Goal: Task Accomplishment & Management: Use online tool/utility

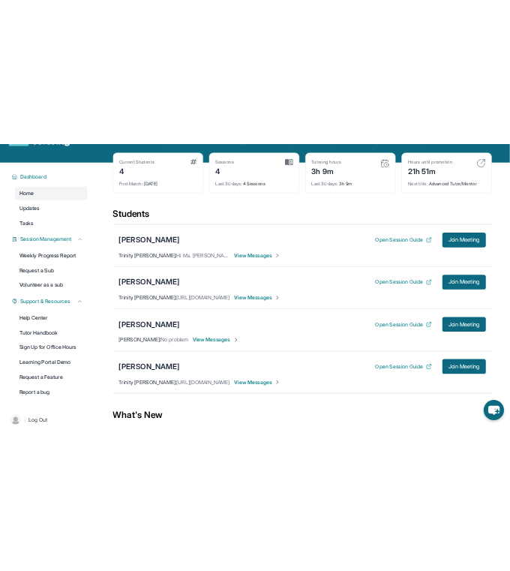
scroll to position [75, 0]
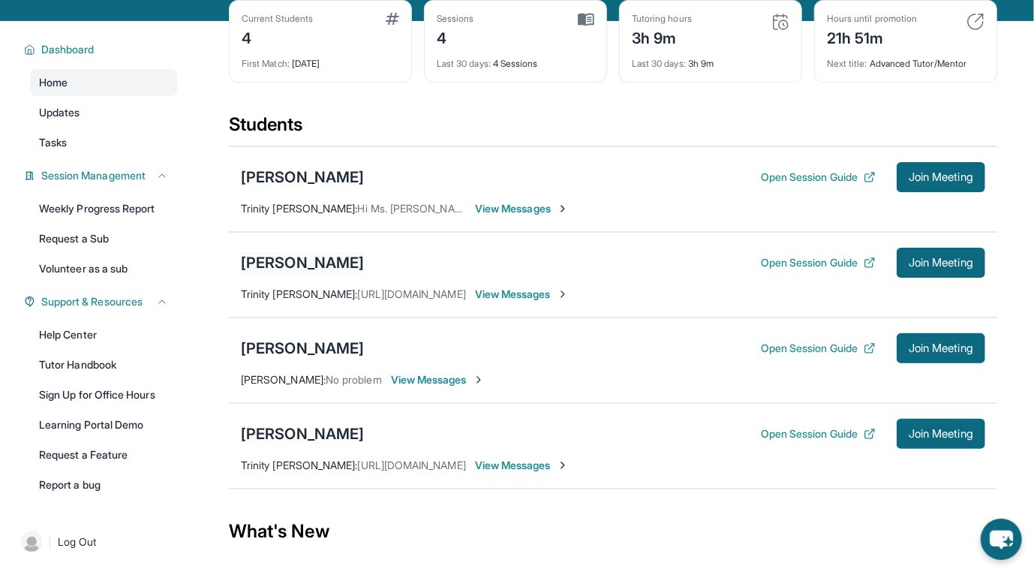
click at [298, 266] on div "[PERSON_NAME]" at bounding box center [302, 262] width 123 height 21
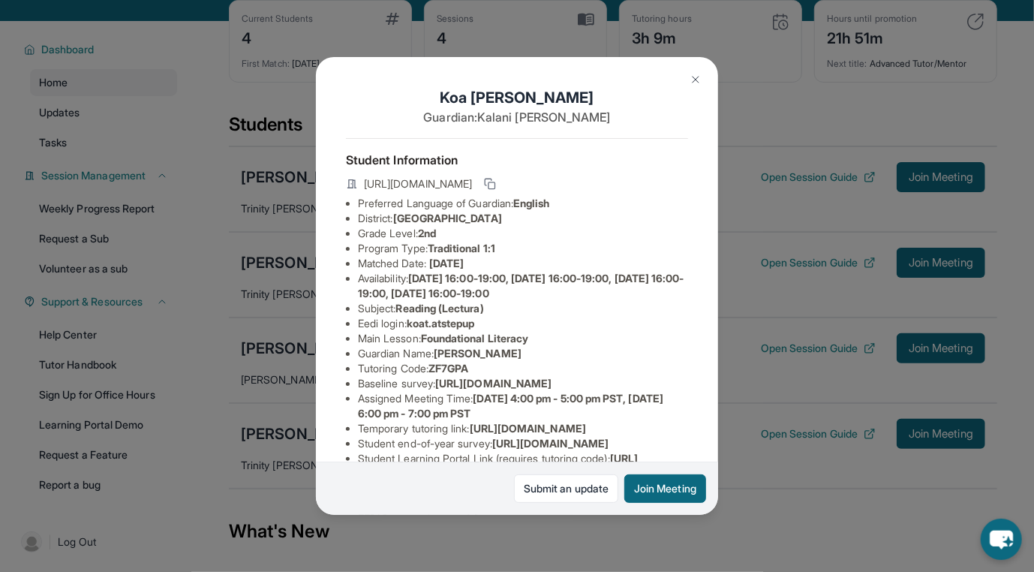
click at [648, 486] on button "Join Meeting" at bounding box center [665, 488] width 82 height 29
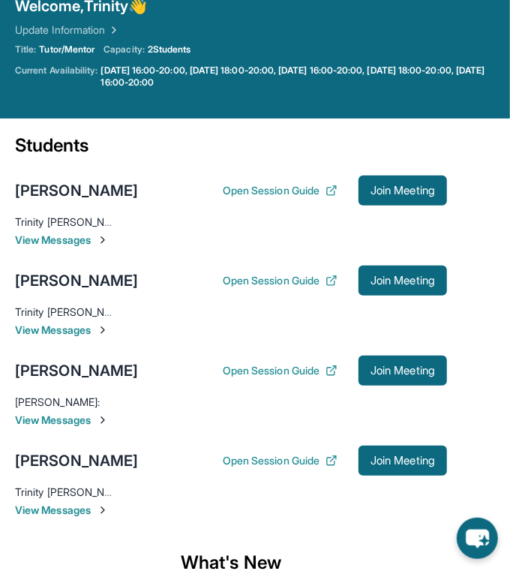
scroll to position [73, 0]
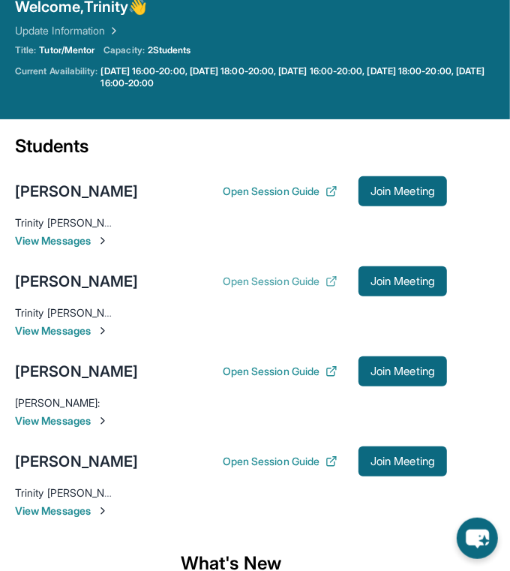
click at [289, 285] on button "Open Session Guide" at bounding box center [280, 281] width 115 height 15
